Goal: Information Seeking & Learning: Find specific page/section

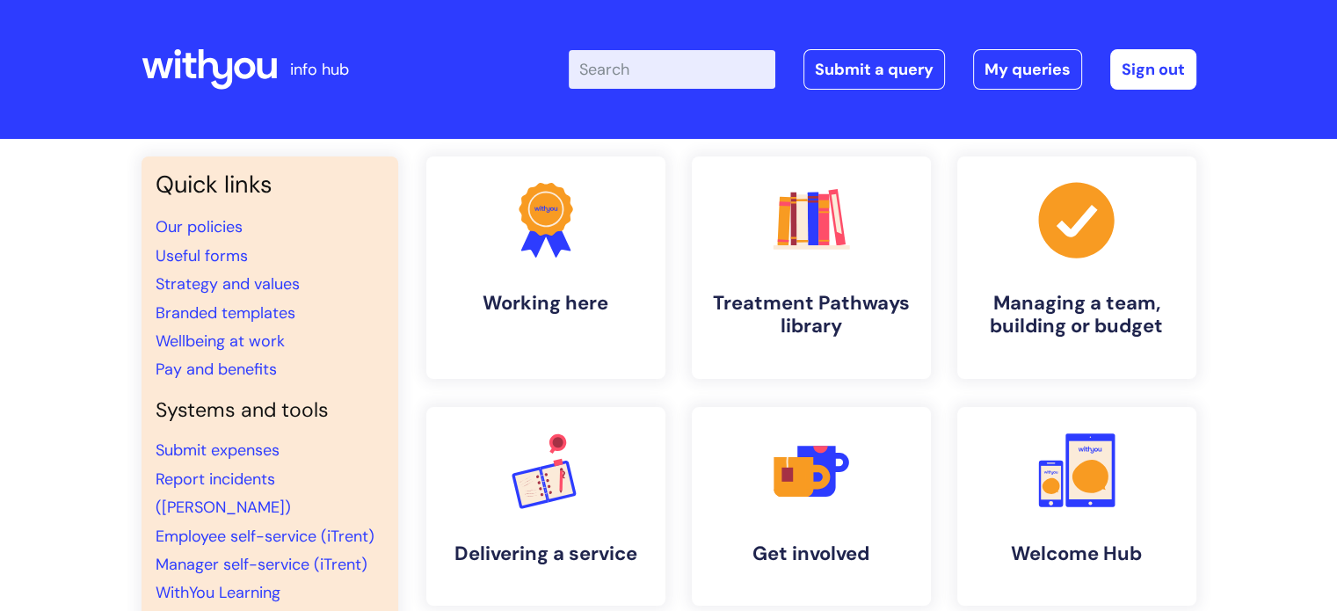
click at [657, 73] on input "Enter your search term here..." at bounding box center [672, 69] width 207 height 39
type input "job description"
click button "Search" at bounding box center [0, 0] width 0 height 0
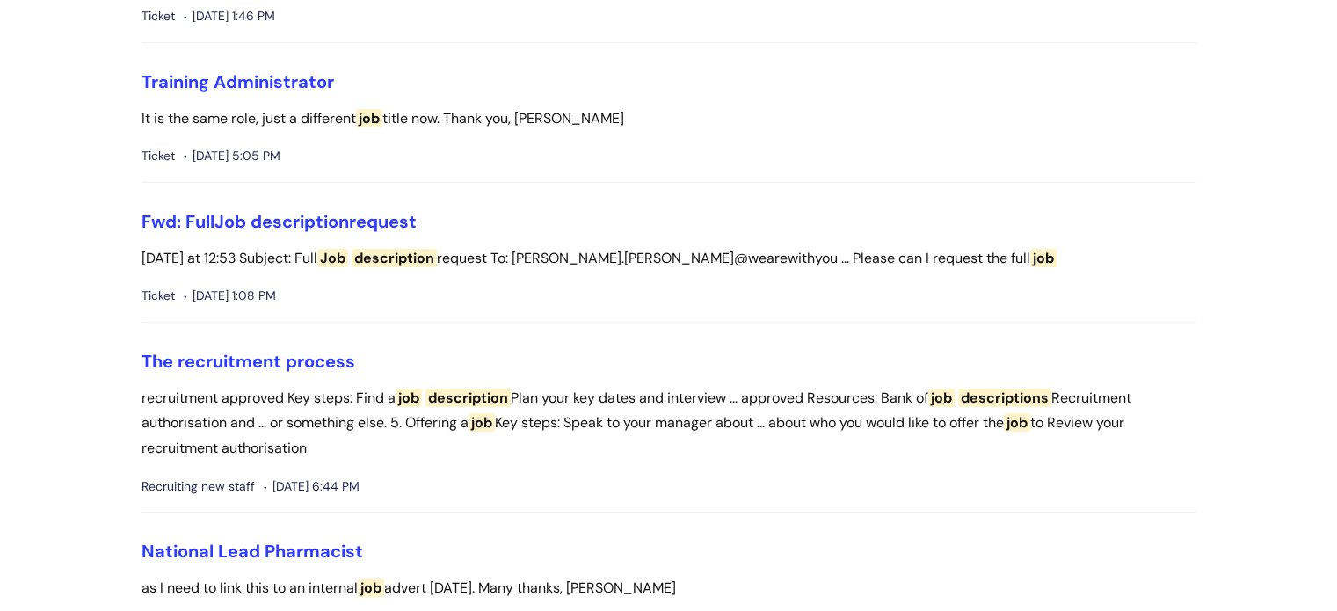
scroll to position [408, 0]
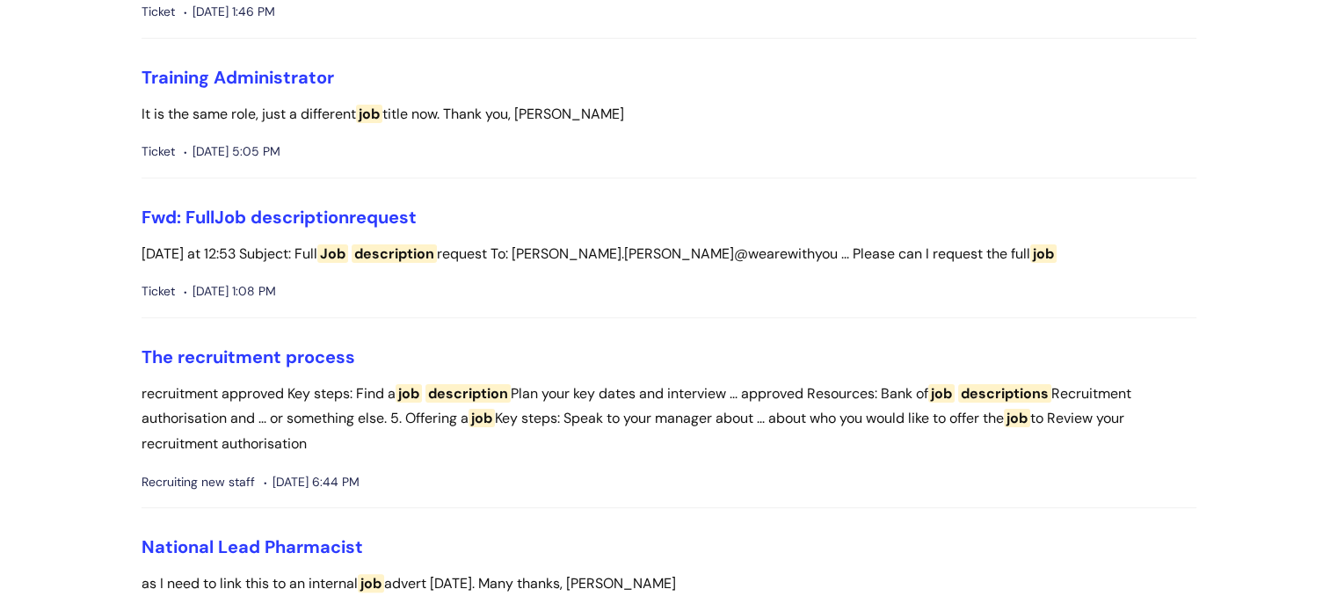
click at [230, 367] on li "The recruitment process recruitment approved Key steps: Find a job description …" at bounding box center [669, 427] width 1055 height 163
click at [217, 352] on link "The recruitment process" at bounding box center [249, 356] width 214 height 23
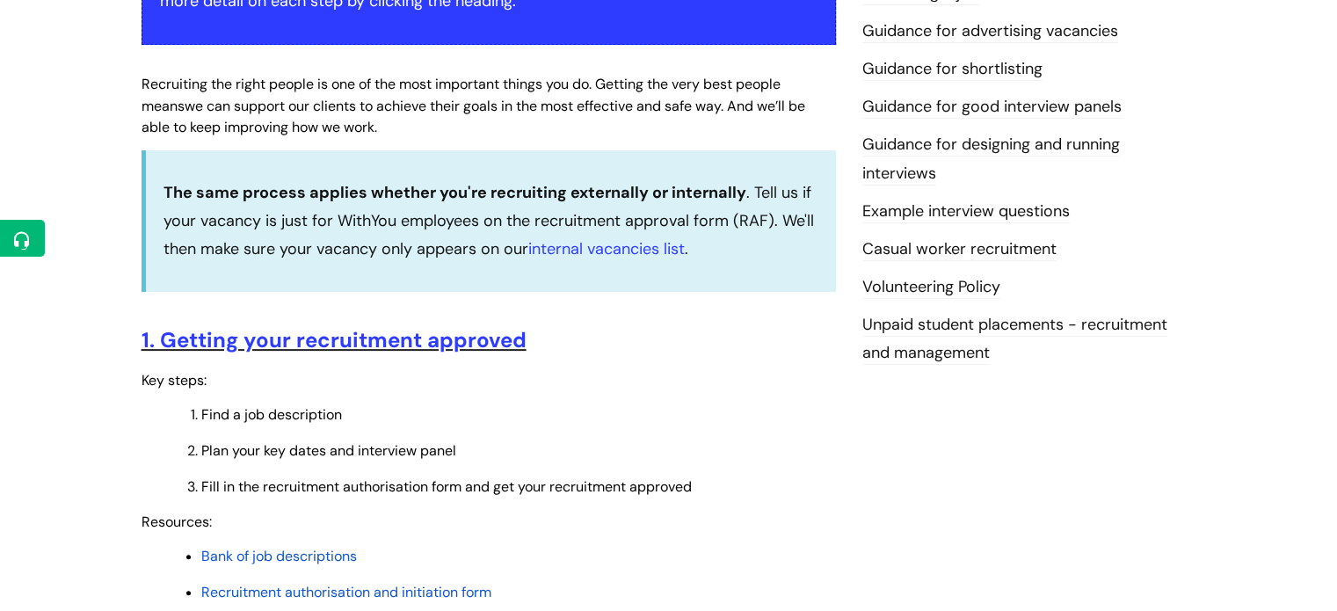
scroll to position [435, 0]
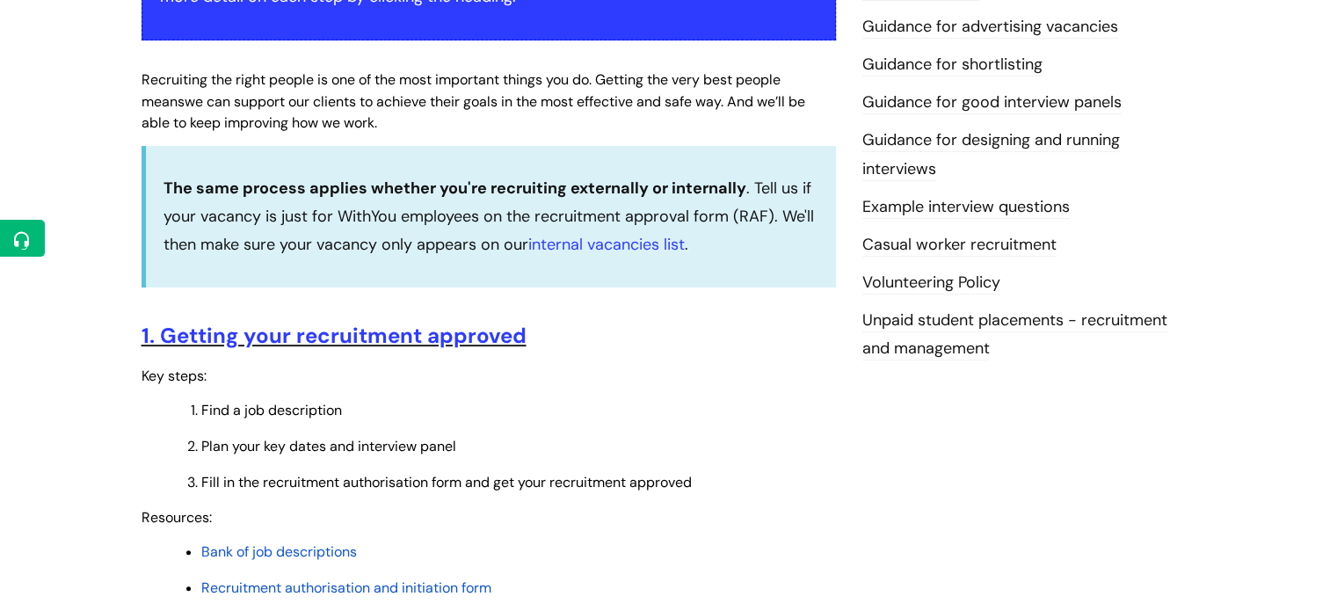
click at [307, 546] on span "Bank of job descriptions" at bounding box center [279, 551] width 156 height 18
